Goal: Task Accomplishment & Management: Use online tool/utility

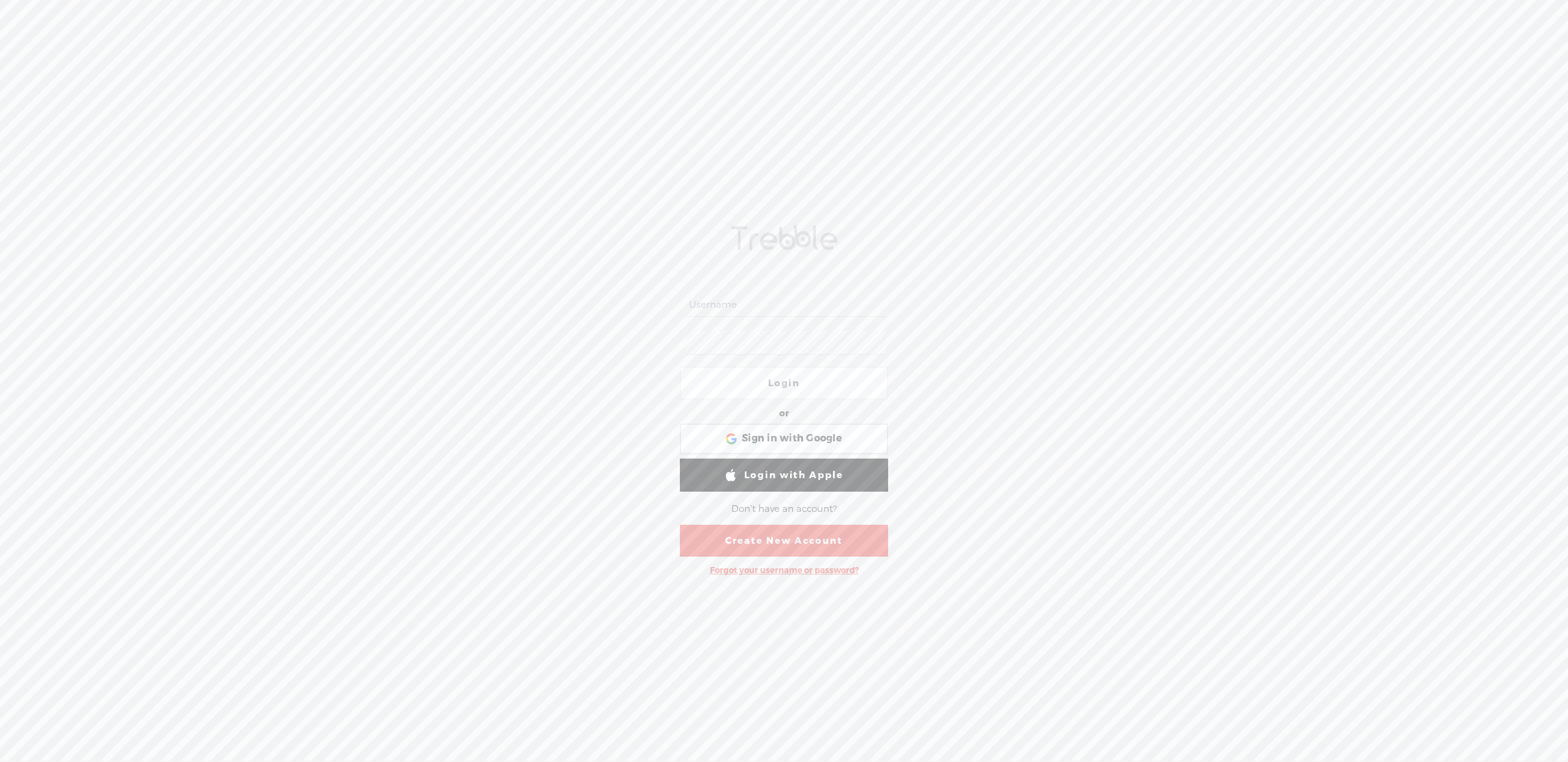
click at [713, 299] on input "text" at bounding box center [786, 304] width 199 height 24
click at [334, 331] on div "Login or Login with Facebook Sign in with Google Sign in with Google. Opens in …" at bounding box center [784, 397] width 1568 height 728
click at [710, 310] on input "text" at bounding box center [786, 304] width 199 height 24
click at [770, 548] on link "Create New Account" at bounding box center [784, 540] width 209 height 32
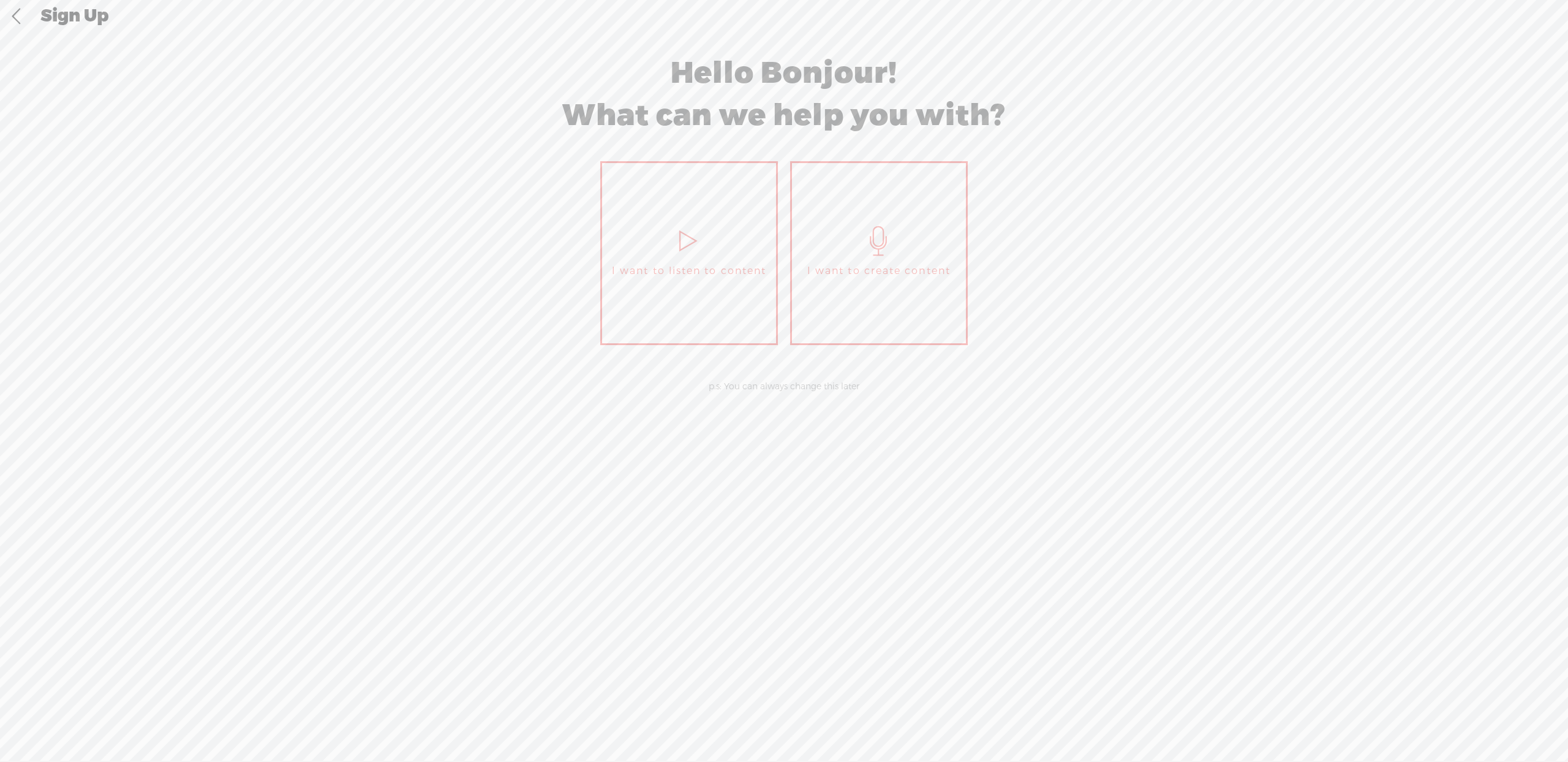
click at [874, 250] on icon at bounding box center [878, 241] width 30 height 29
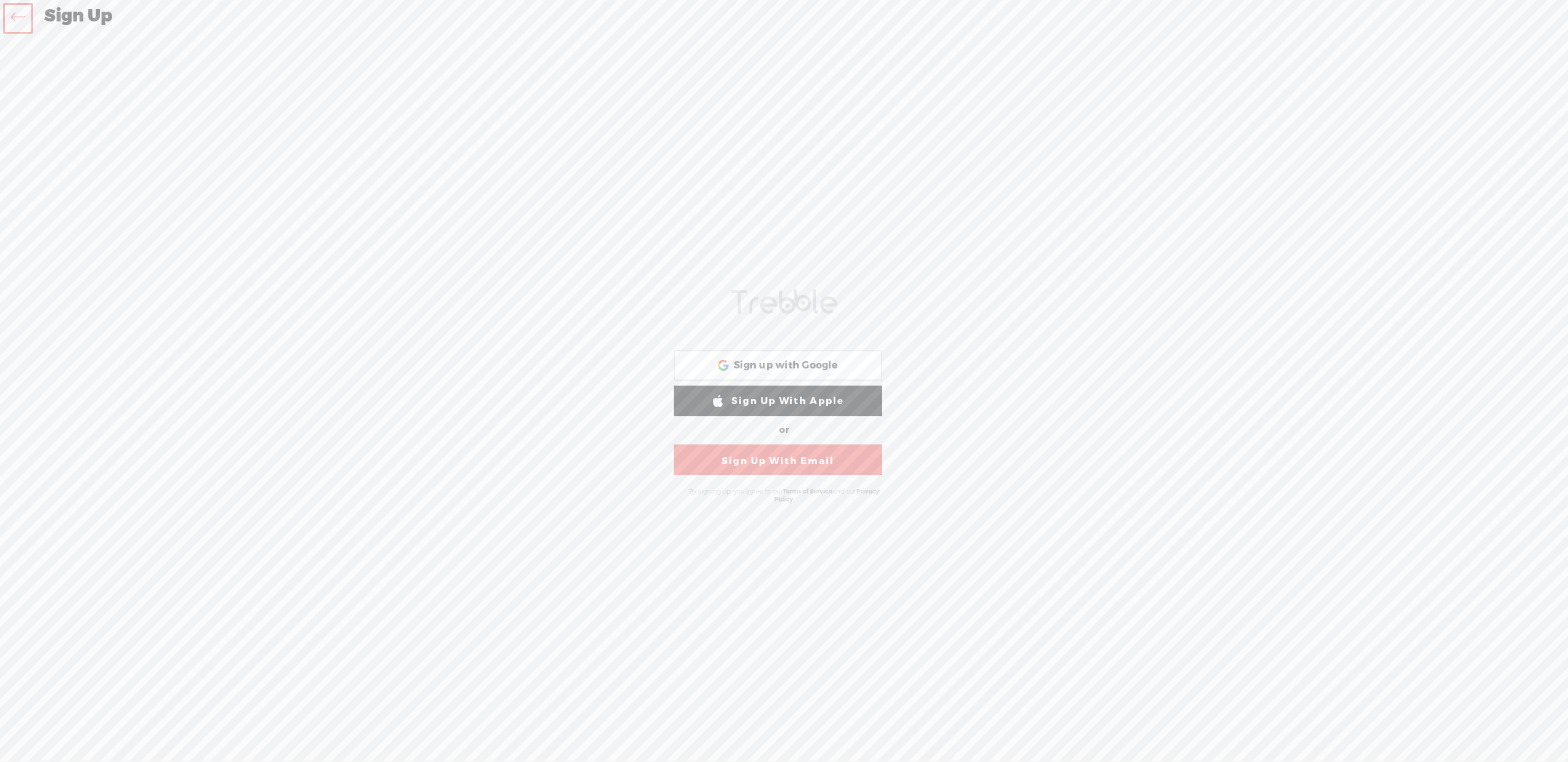
click at [766, 467] on link "Sign Up With Email" at bounding box center [778, 459] width 209 height 30
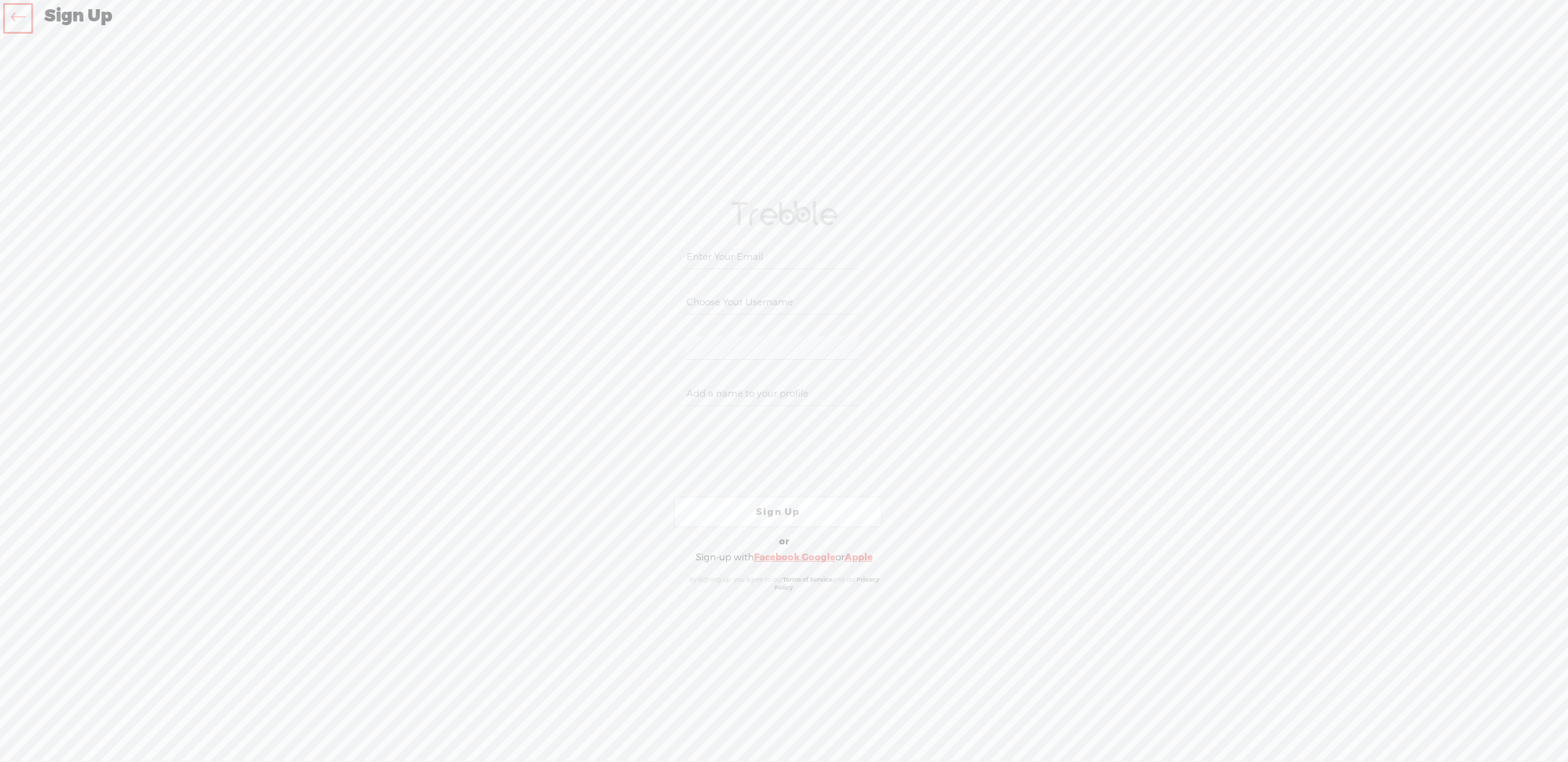
click at [25, 22] on icon at bounding box center [17, 19] width 14 height 28
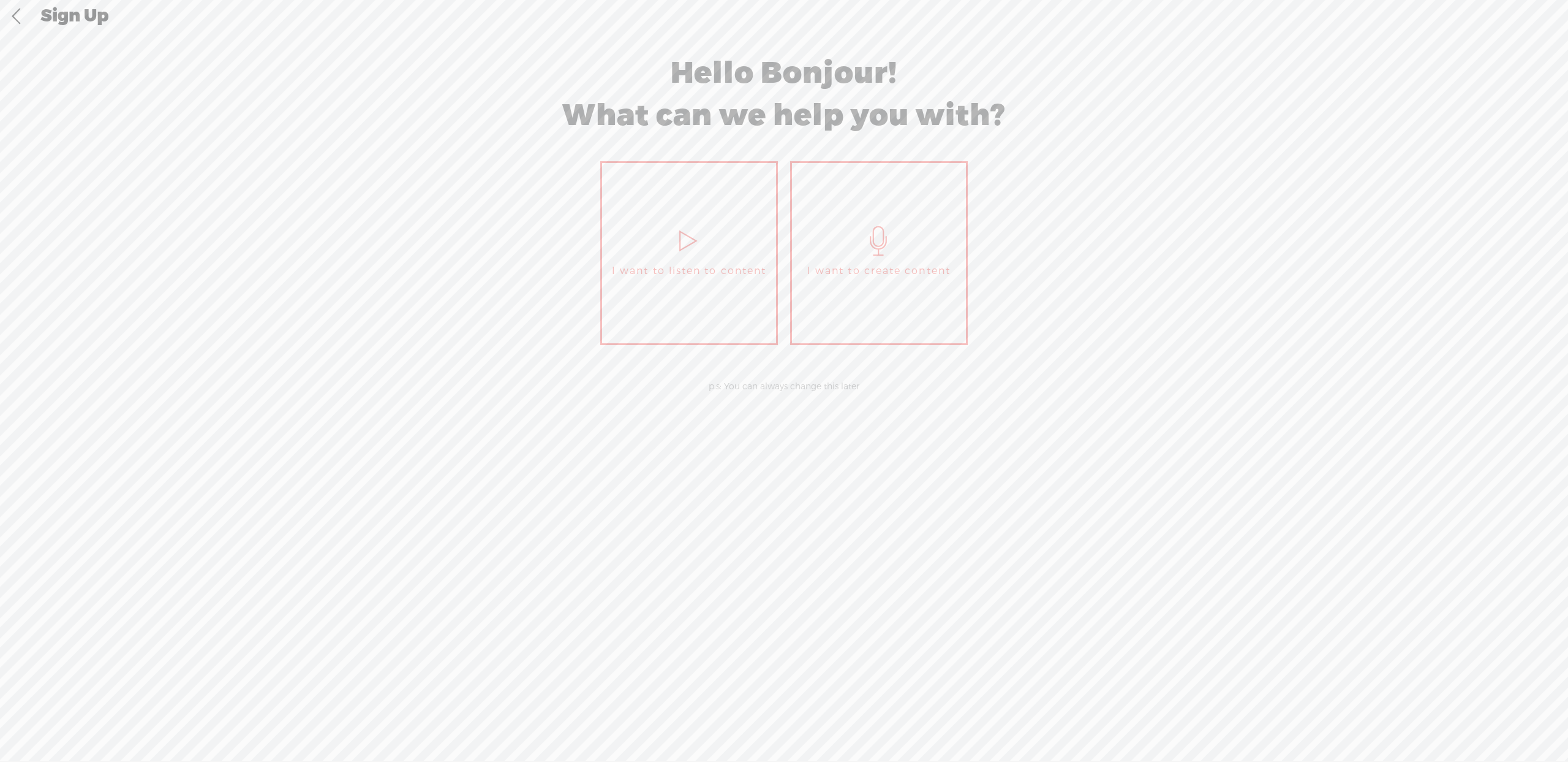
click at [20, 16] on link at bounding box center [16, 16] width 30 height 32
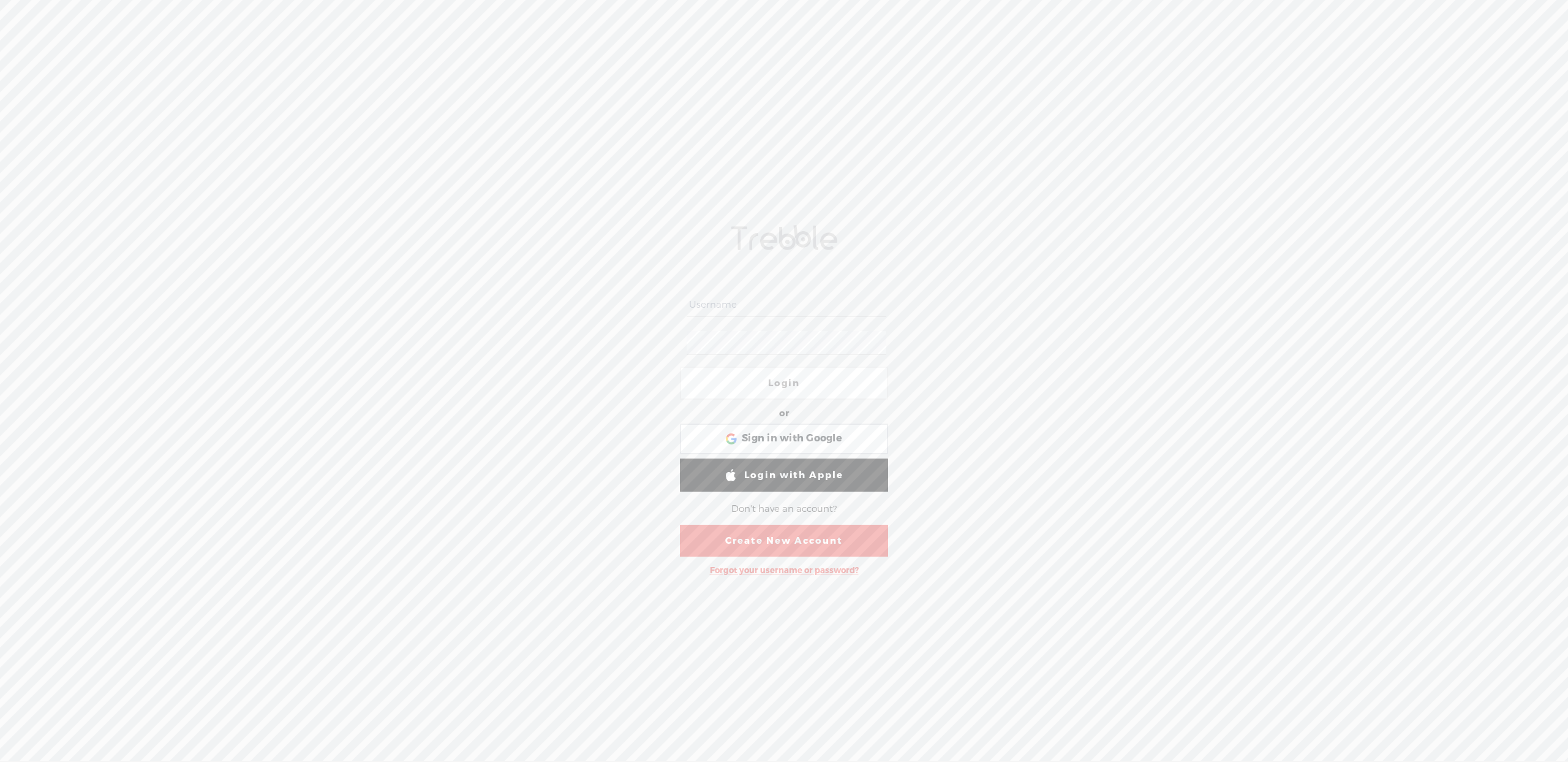
click at [20, 16] on div at bounding box center [16, 16] width 31 height 32
click at [717, 313] on input "text" at bounding box center [786, 304] width 199 height 24
click at [760, 438] on span "Sign in with Google" at bounding box center [792, 439] width 101 height 13
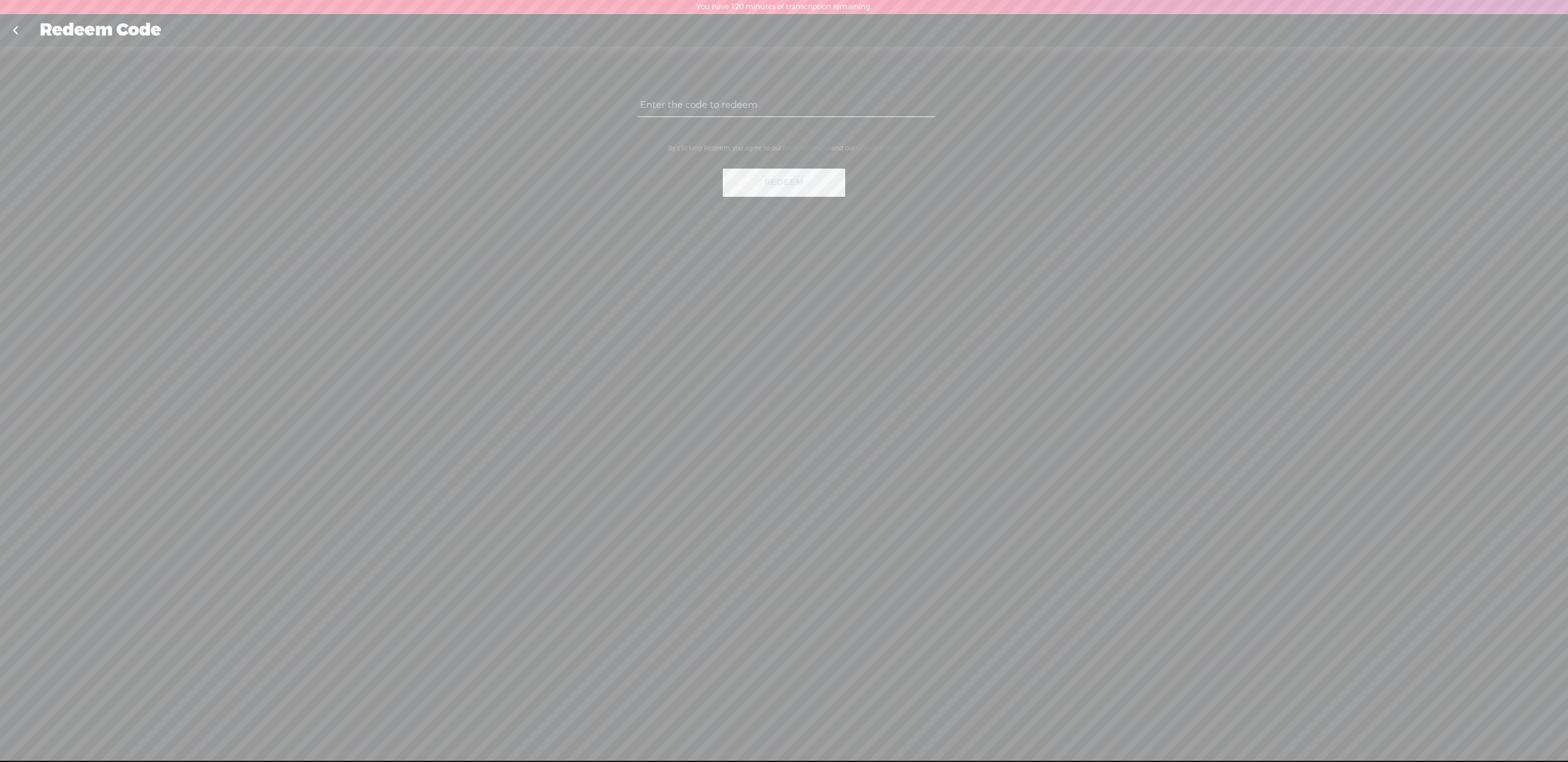
click at [644, 101] on input "text" at bounding box center [786, 105] width 297 height 24
paste input "GLZ2-JB8X-AAGL-U6WB-0823"
type input "GLZ2-JB8X-AAGL-U6WB-0823"
click at [779, 178] on button "Redeem" at bounding box center [784, 183] width 123 height 28
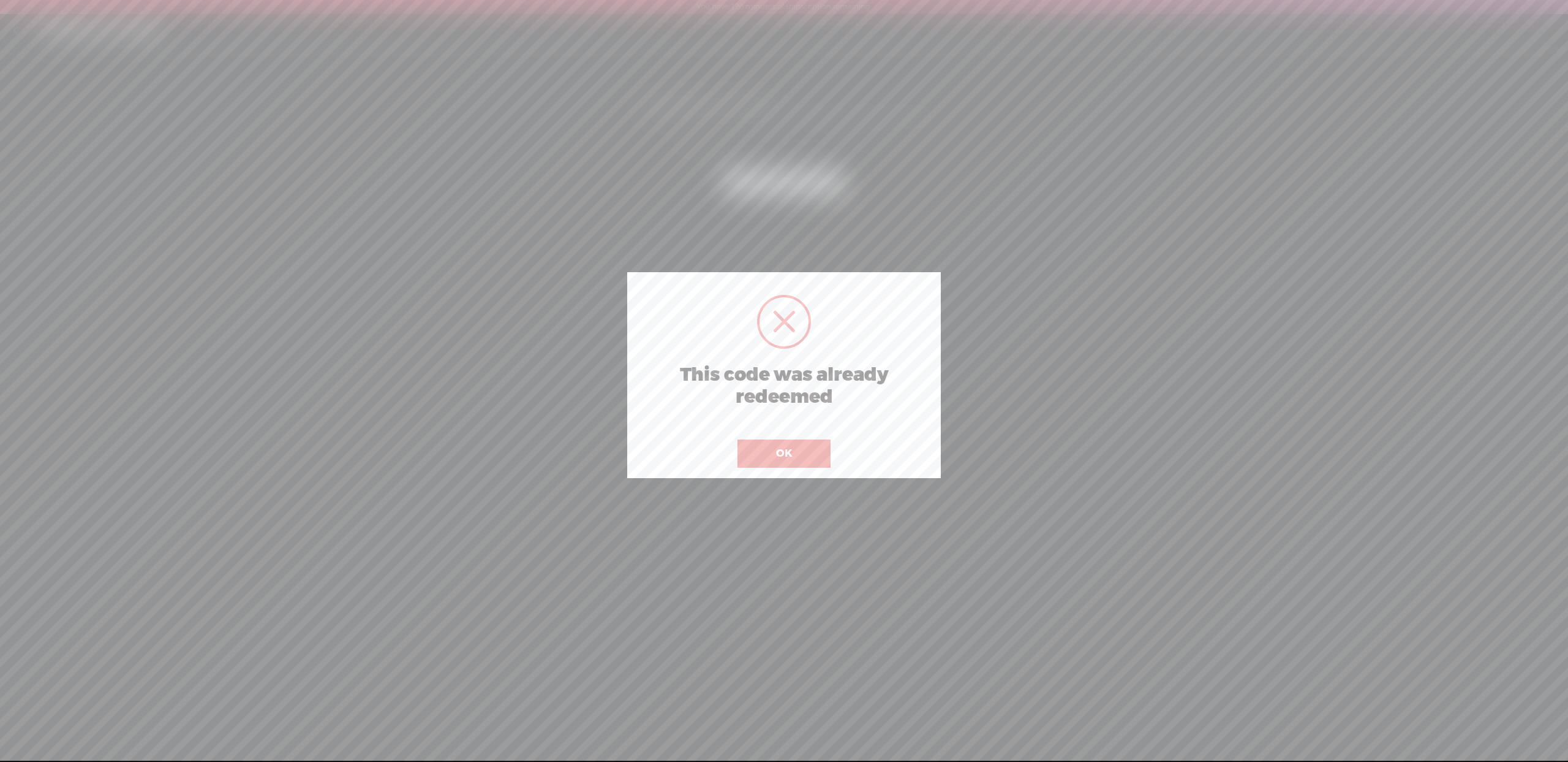
click at [784, 453] on button "OK" at bounding box center [784, 453] width 93 height 28
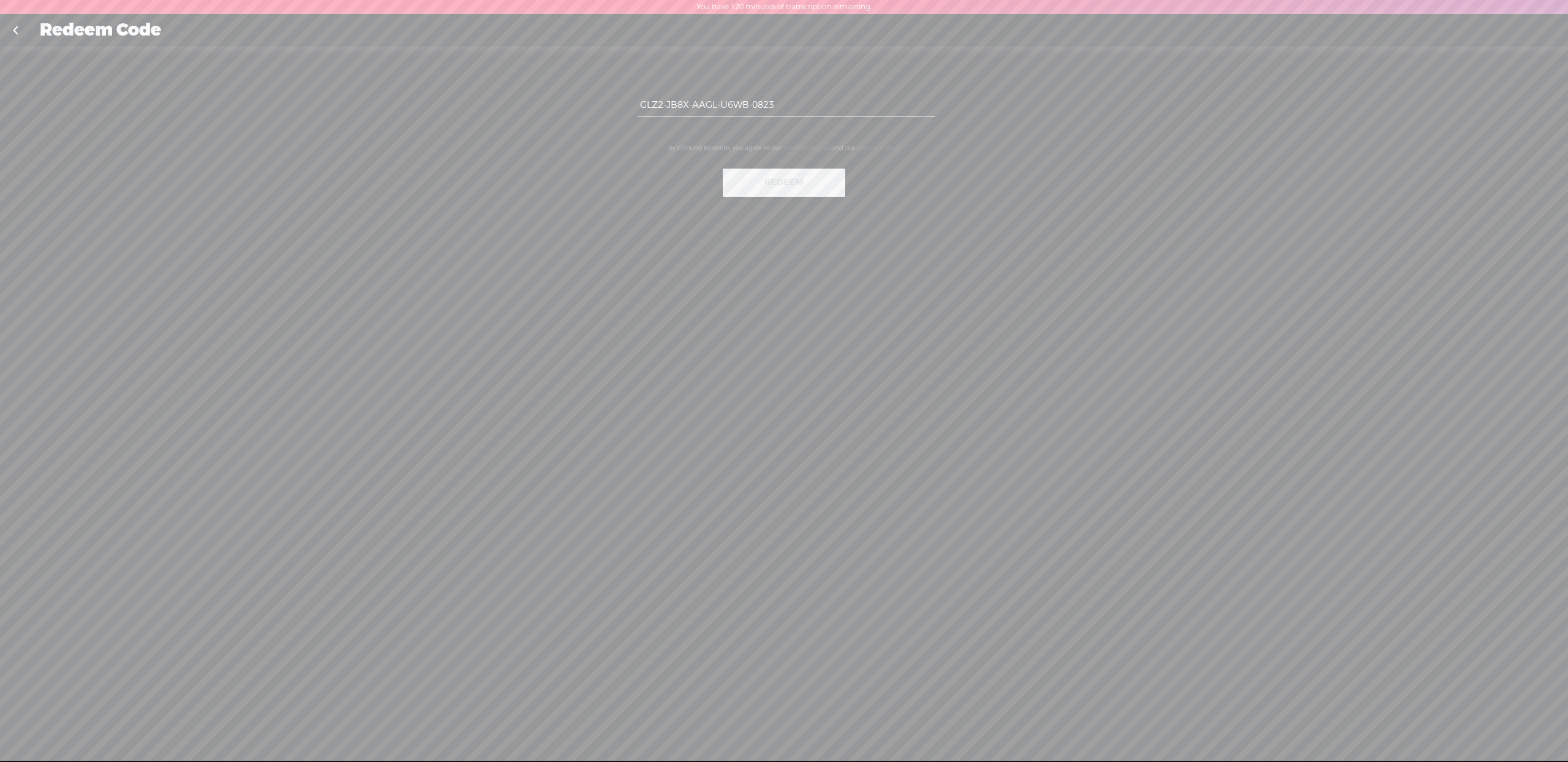
click at [784, 185] on button "Redeem" at bounding box center [784, 183] width 123 height 28
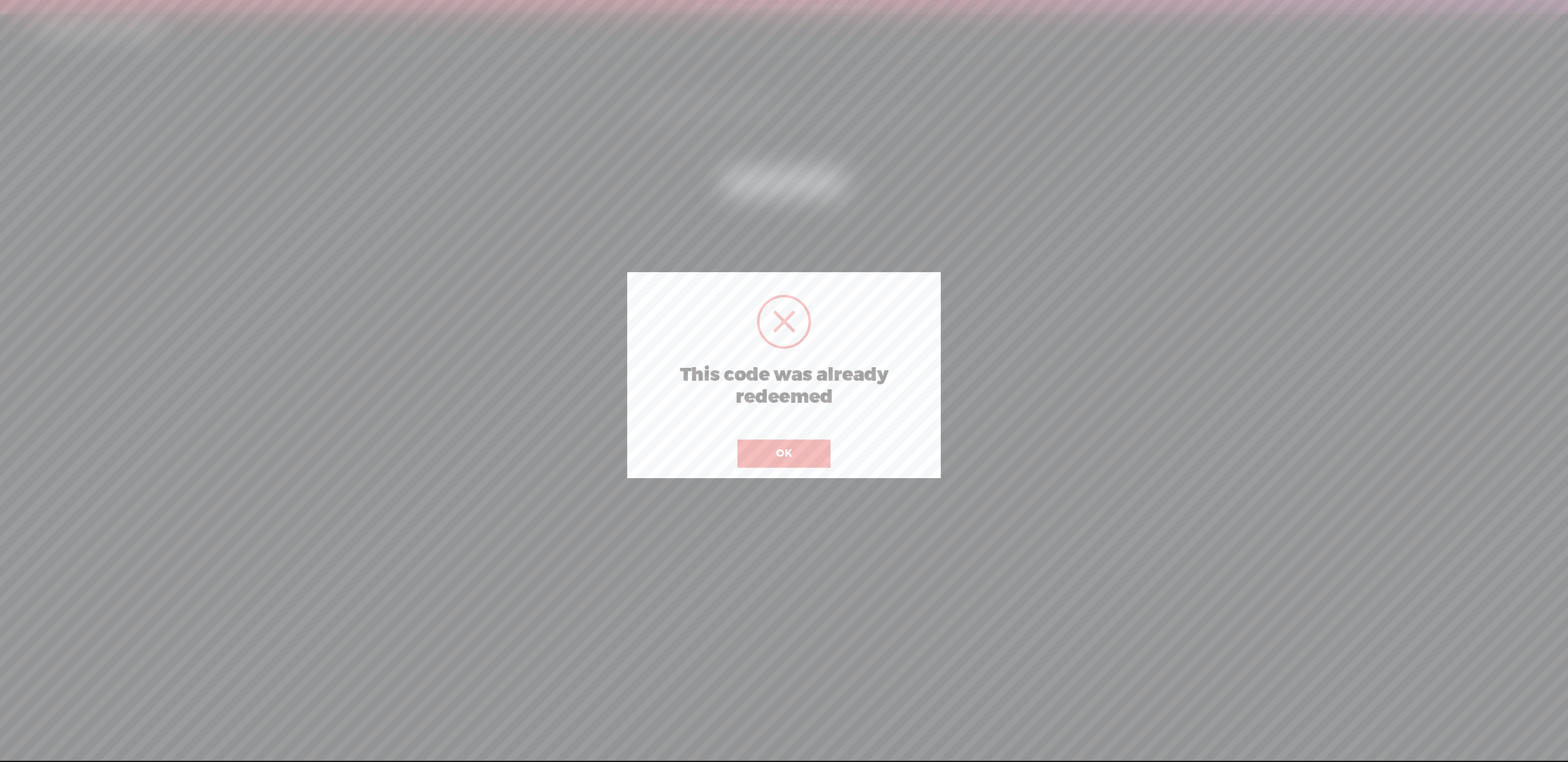
click at [775, 454] on button "OK" at bounding box center [784, 453] width 93 height 28
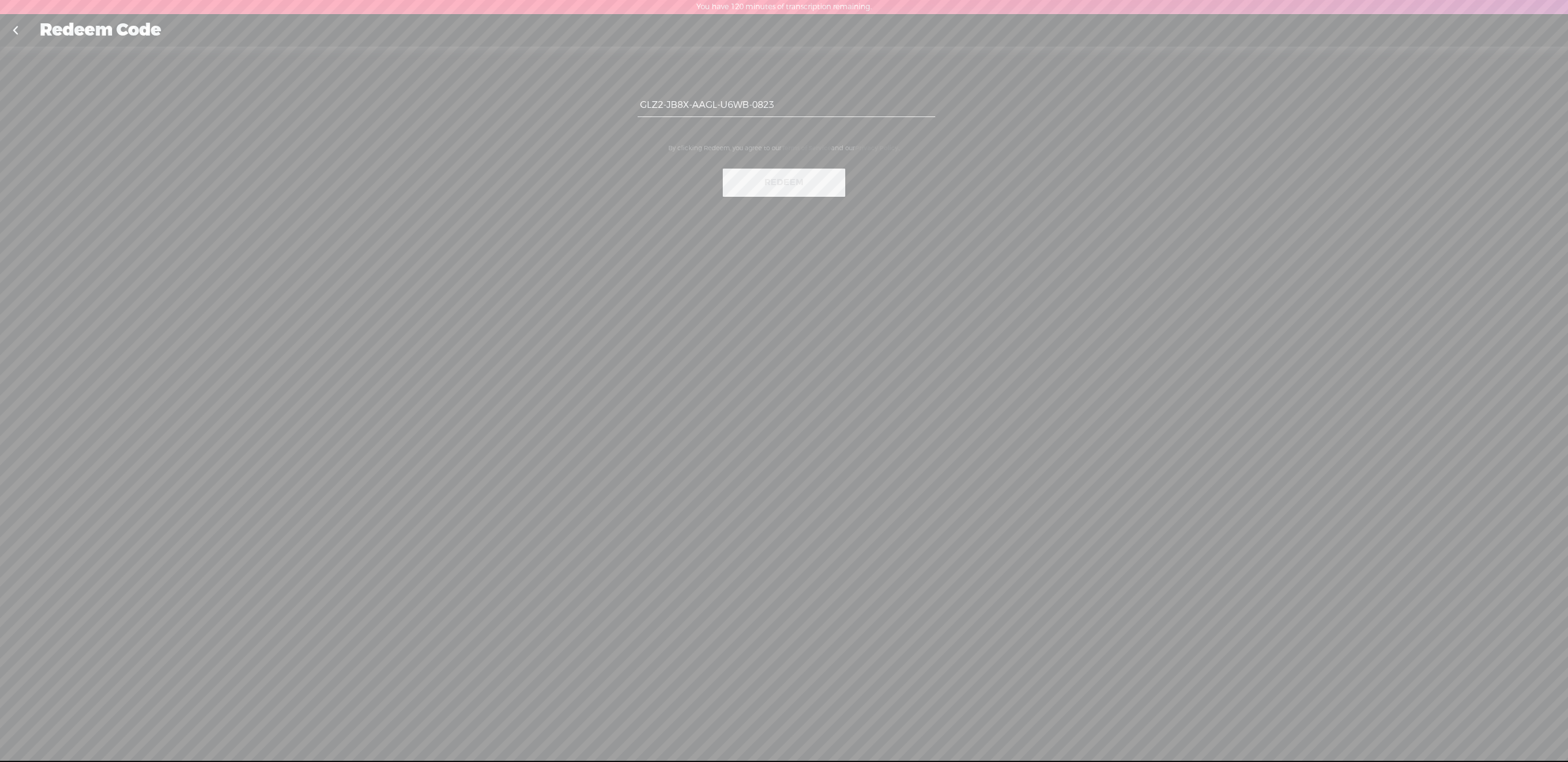
click at [18, 31] on link at bounding box center [15, 30] width 30 height 32
click at [703, 151] on div "By clicking Redeem, you agree to our Terms of Service and our Privacy Policy ." at bounding box center [784, 148] width 258 height 20
click at [19, 32] on link at bounding box center [15, 30] width 30 height 32
click at [61, 101] on div "GLZ2-JB8X-AAGL-U6WB-0823 By clicking Redeem, you agree to our Terms of Service …" at bounding box center [784, 410] width 1568 height 728
click at [86, 18] on div "Redeem Code" at bounding box center [784, 30] width 1506 height 32
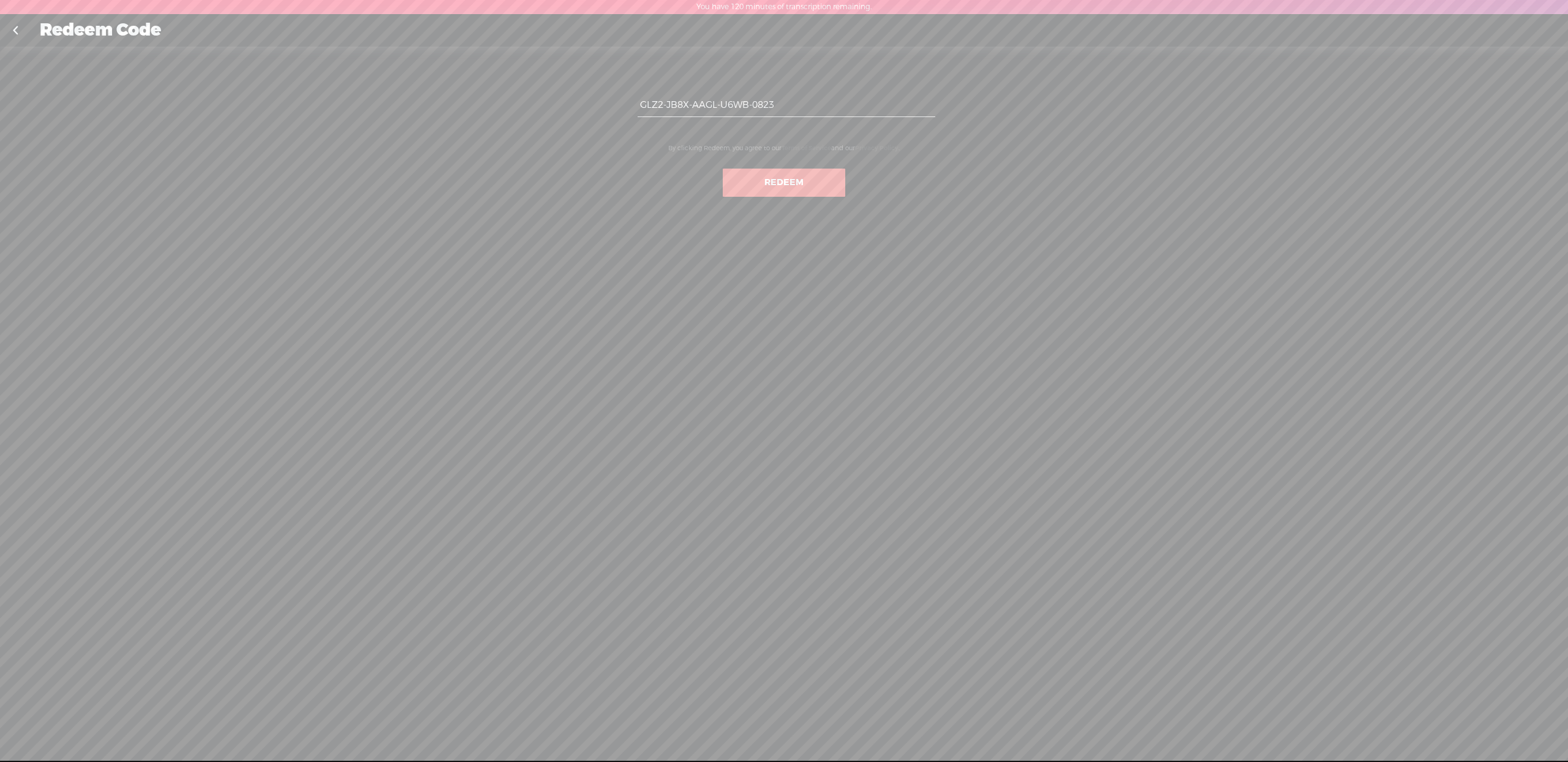
click at [83, 28] on div "Redeem Code" at bounding box center [784, 30] width 1506 height 32
click at [11, 32] on link at bounding box center [15, 30] width 30 height 32
click at [720, 148] on div "By clicking Redeem, you agree to our Terms of Service and our Privacy Policy ." at bounding box center [784, 148] width 258 height 20
click at [843, 145] on div "By clicking Redeem, you agree to our Terms of Service and our Privacy Policy ." at bounding box center [784, 148] width 258 height 20
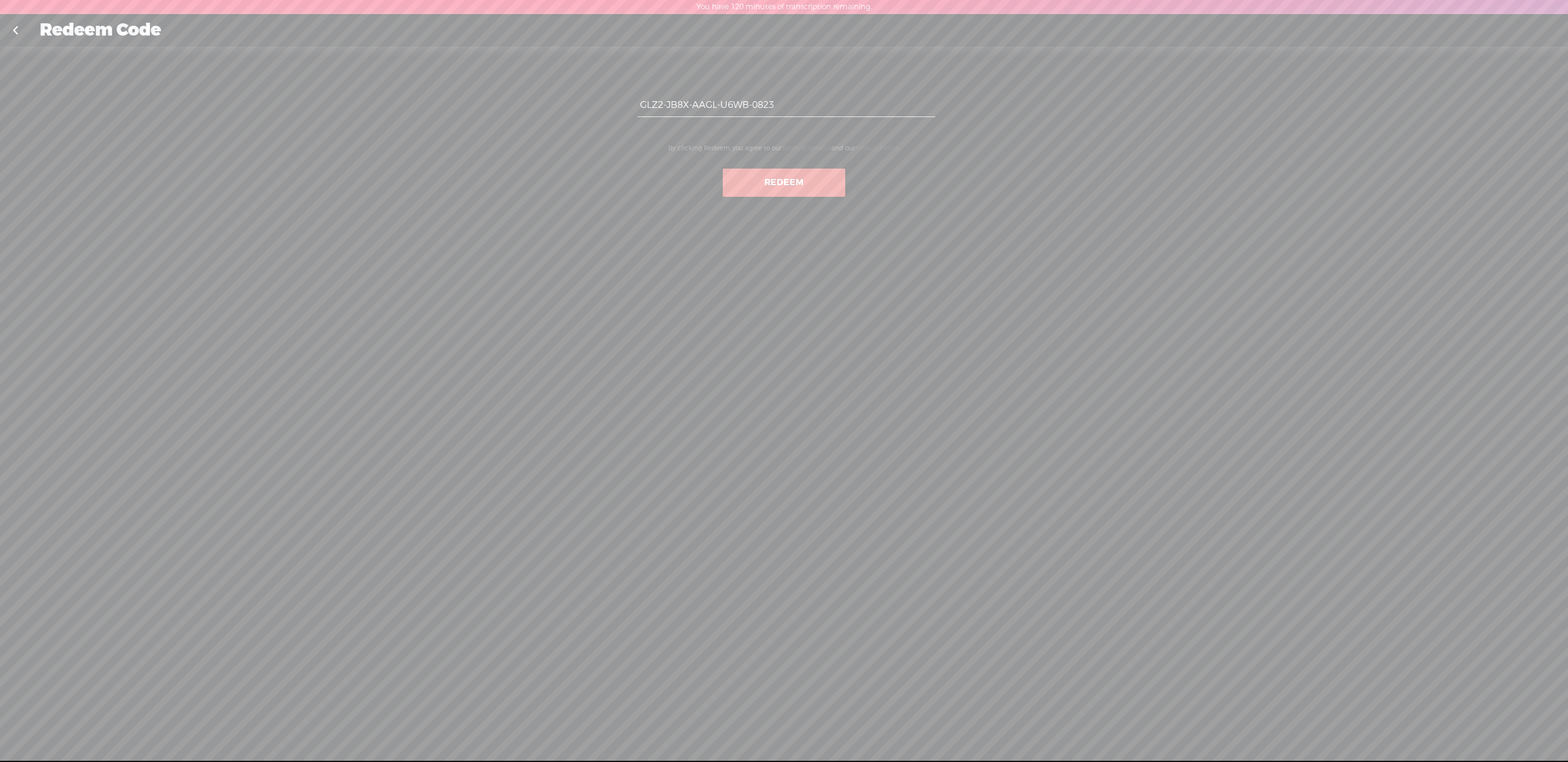
drag, startPoint x: 842, startPoint y: 142, endPoint x: 717, endPoint y: 129, distance: 125.7
click at [841, 142] on div "By clicking Redeem, you agree to our Terms of Service and our Privacy Policy ." at bounding box center [784, 148] width 258 height 20
click at [604, 140] on div "GLZ2-JB8X-AAGL-U6WB-0823 By clicking Redeem, you agree to our Terms of Service …" at bounding box center [784, 143] width 367 height 176
click at [783, 5] on label "You have 120 minutes of transcription remaining." at bounding box center [784, 7] width 175 height 10
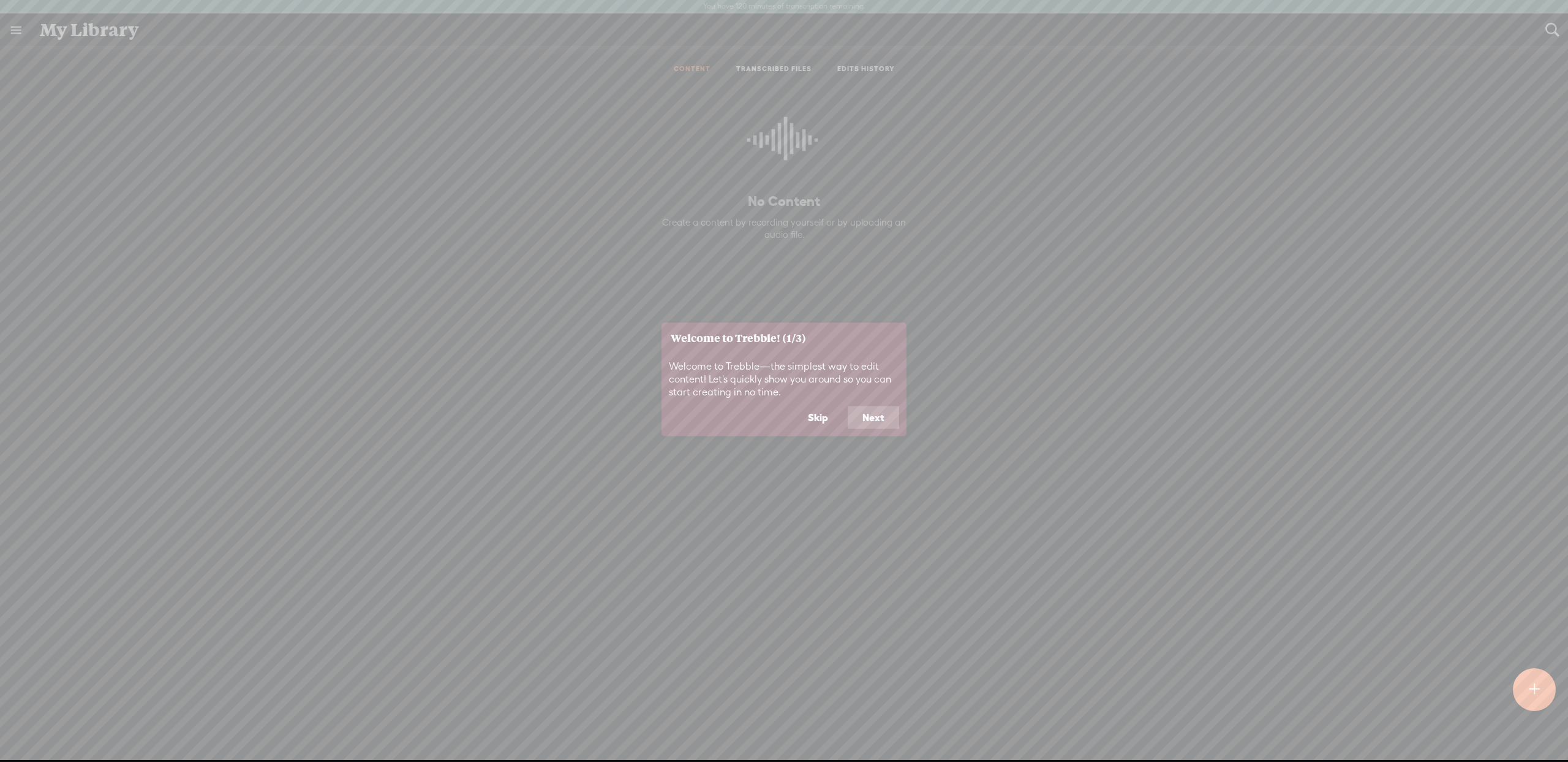
click at [883, 421] on button "Next" at bounding box center [874, 417] width 52 height 23
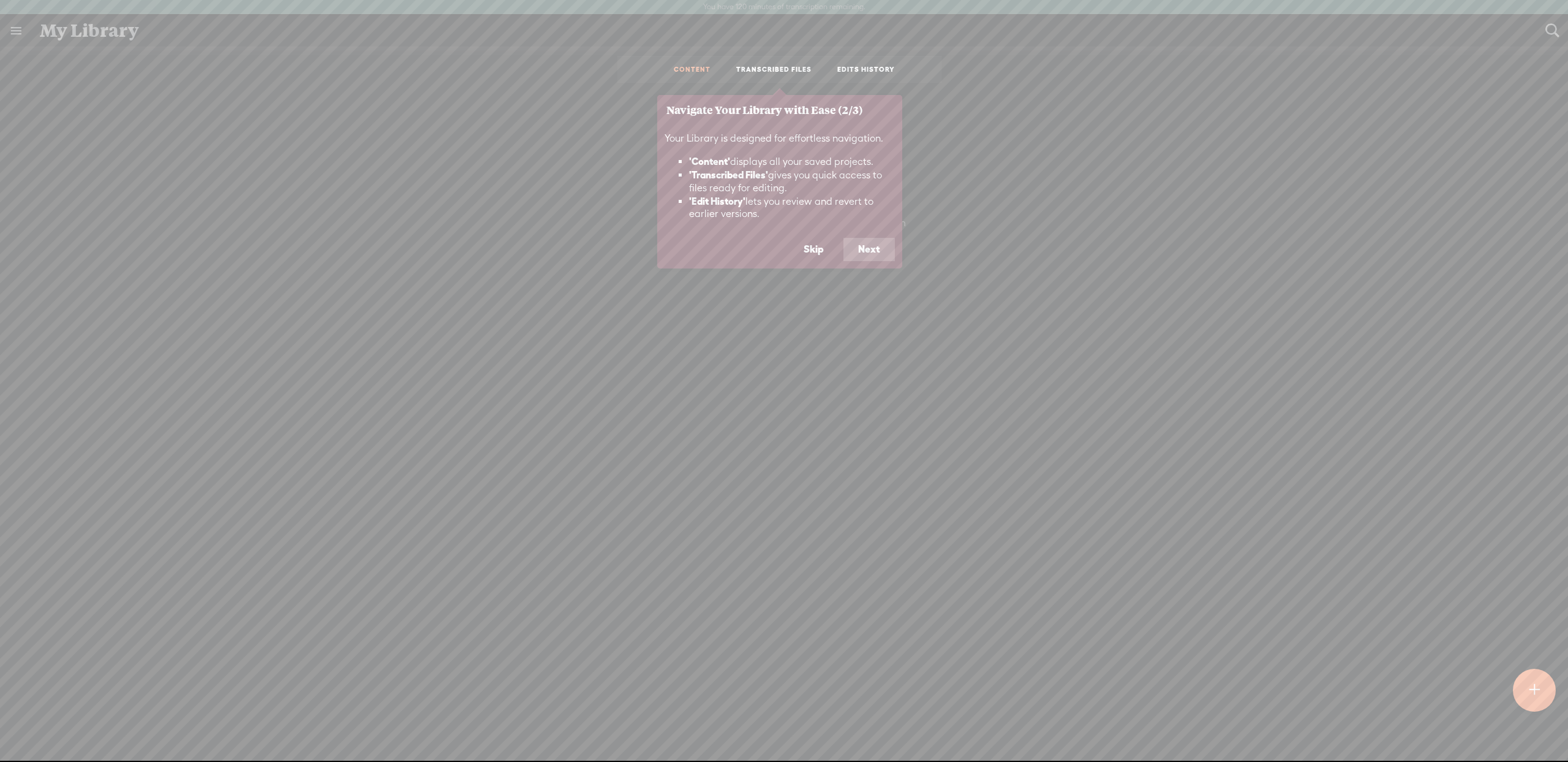
click at [854, 248] on button "Next" at bounding box center [869, 250] width 52 height 23
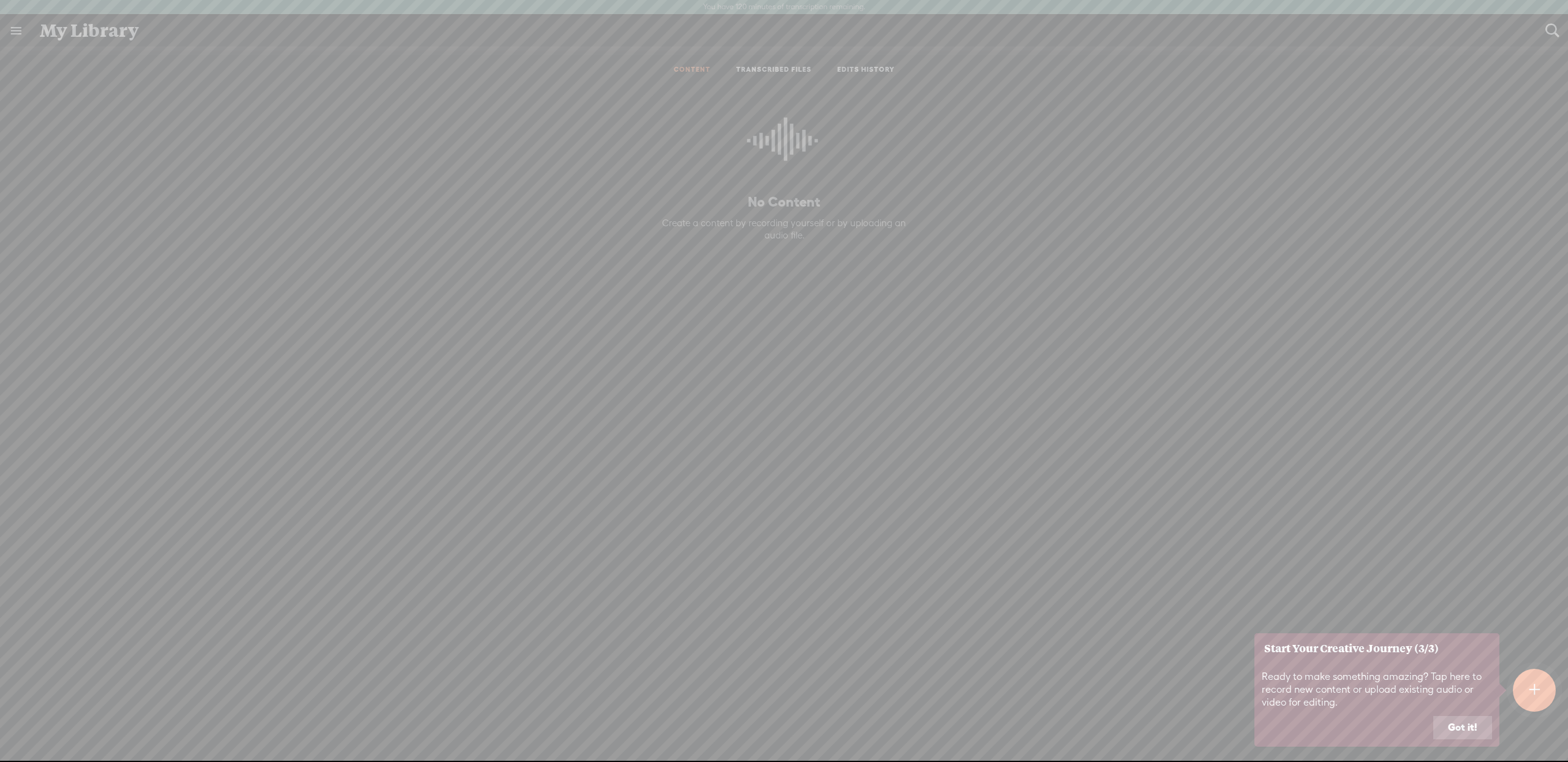
click at [1462, 732] on button "Got it!" at bounding box center [1462, 728] width 59 height 23
